Goal: Task Accomplishment & Management: Manage account settings

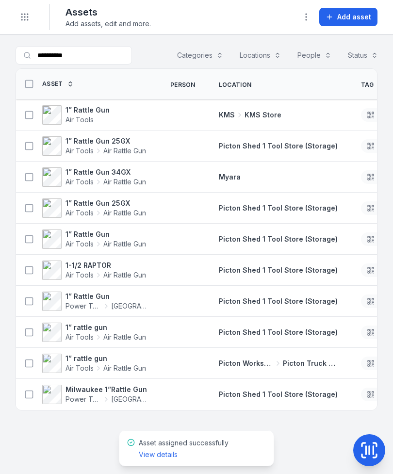
click at [32, 16] on button "Toggle Navigation" at bounding box center [25, 17] width 18 height 18
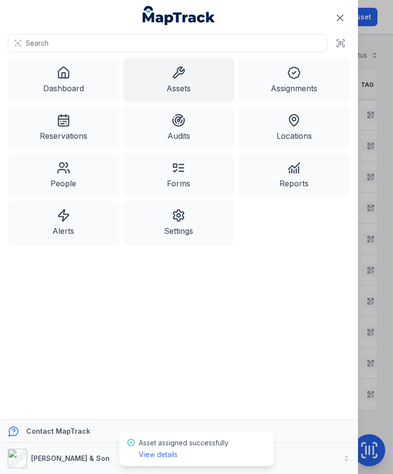
click at [73, 83] on link "Dashboard" at bounding box center [63, 80] width 111 height 44
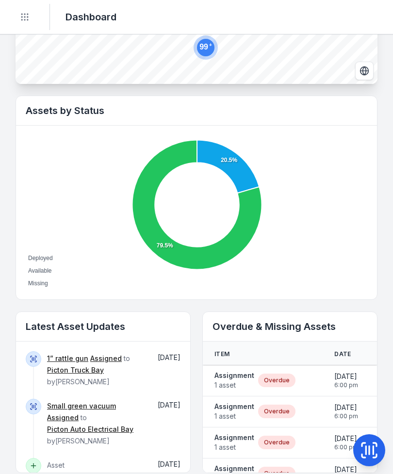
scroll to position [279, 0]
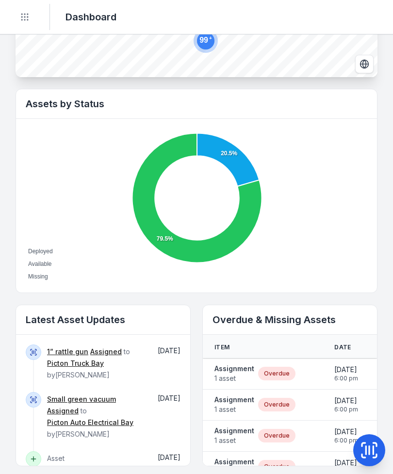
click at [238, 370] on strong "Assignment" at bounding box center [234, 369] width 40 height 10
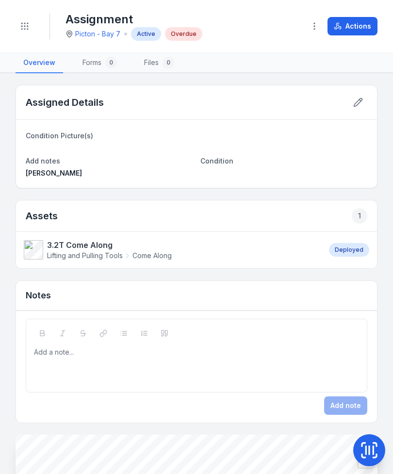
click at [312, 31] on icon "button" at bounding box center [314, 26] width 10 height 10
click at [80, 241] on strong "3.2T Come Along" at bounding box center [109, 245] width 125 height 12
click at [361, 94] on button at bounding box center [358, 102] width 18 height 18
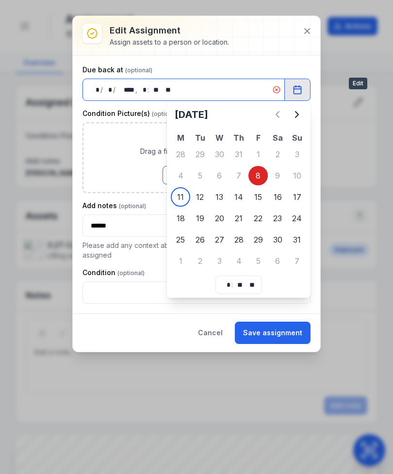
click at [222, 198] on div "**********" at bounding box center [196, 184] width 228 height 238
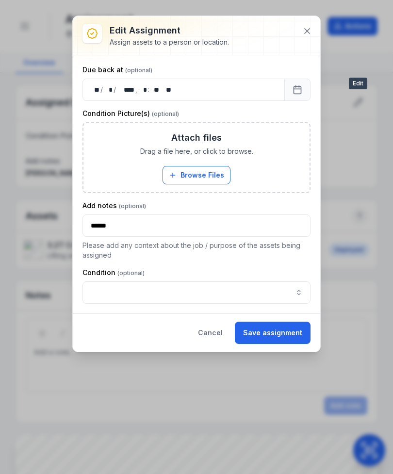
click at [274, 337] on button "Save assignment" at bounding box center [273, 332] width 76 height 22
